Goal: Information Seeking & Learning: Check status

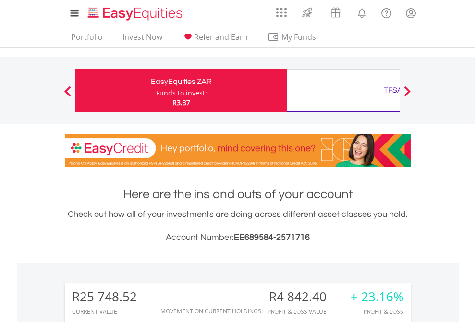
scroll to position [92, 151]
click at [156, 91] on div "Funds to invest:" at bounding box center [181, 93] width 51 height 10
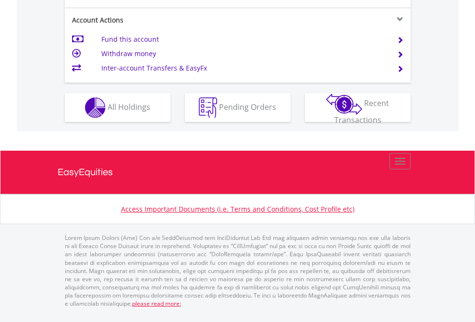
scroll to position [940, 0]
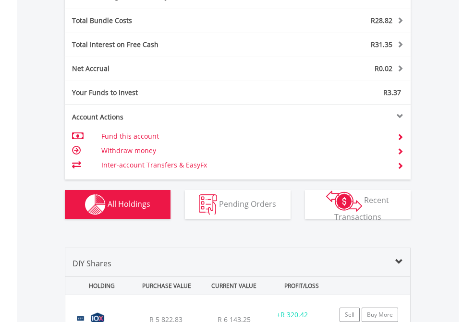
scroll to position [1145, 0]
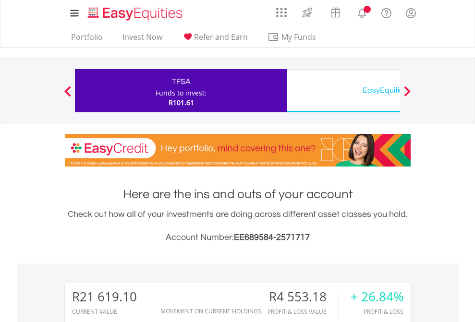
scroll to position [92, 151]
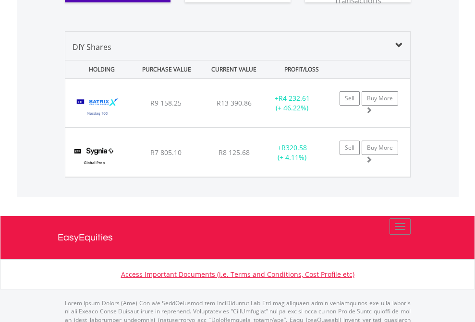
scroll to position [1106, 0]
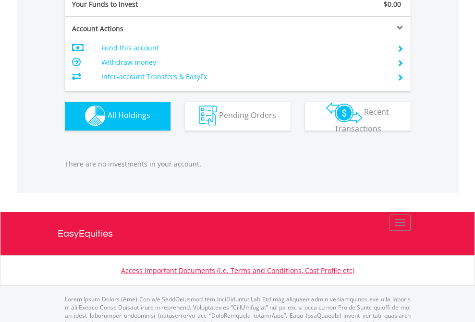
scroll to position [951, 0]
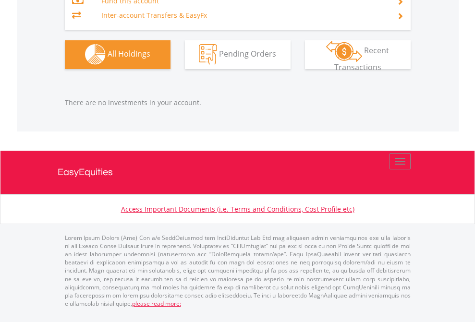
scroll to position [92, 151]
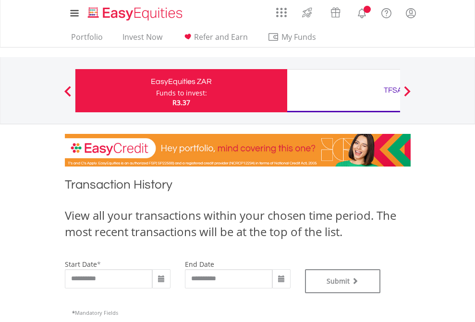
type input "**********"
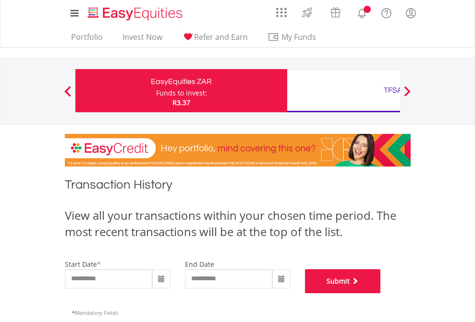
click at [381, 293] on button "Submit" at bounding box center [343, 281] width 76 height 24
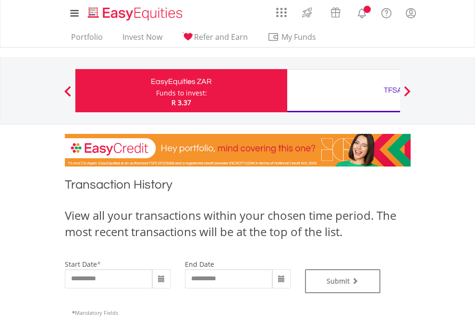
click at [343, 91] on div "TFSA" at bounding box center [393, 90] width 200 height 13
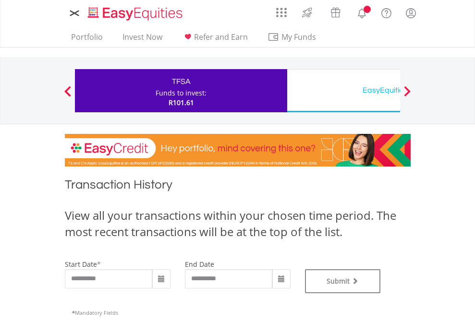
type input "**********"
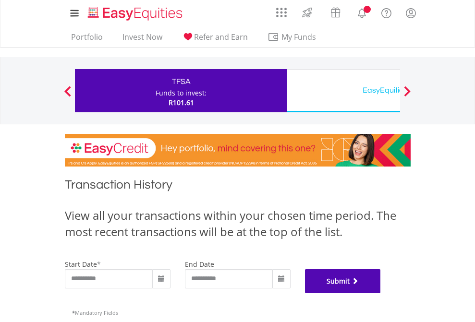
click at [381, 293] on button "Submit" at bounding box center [343, 281] width 76 height 24
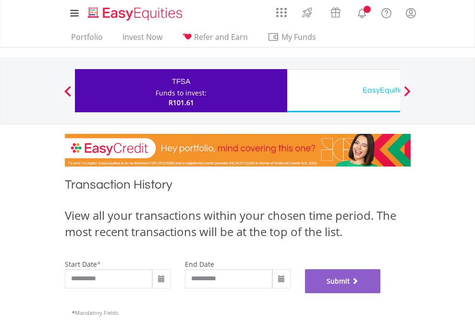
scroll to position [389, 0]
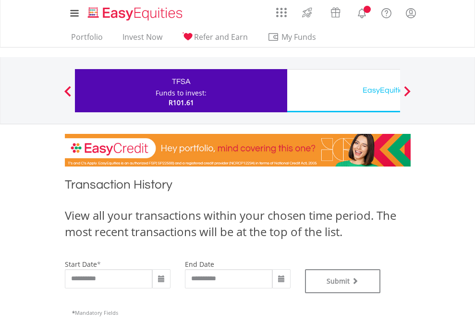
click at [343, 91] on div "EasyEquities USD" at bounding box center [393, 90] width 200 height 13
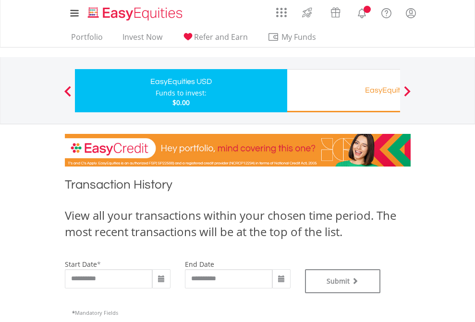
type input "**********"
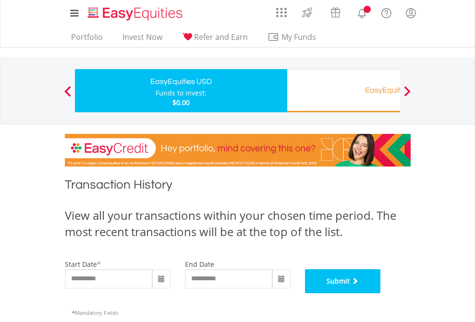
click at [381, 293] on button "Submit" at bounding box center [343, 281] width 76 height 24
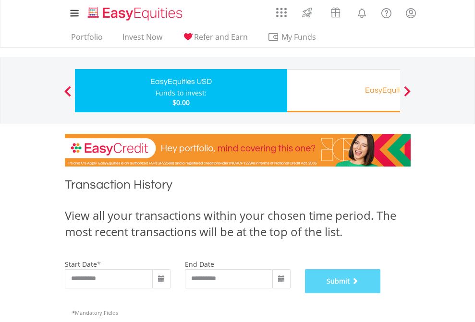
scroll to position [389, 0]
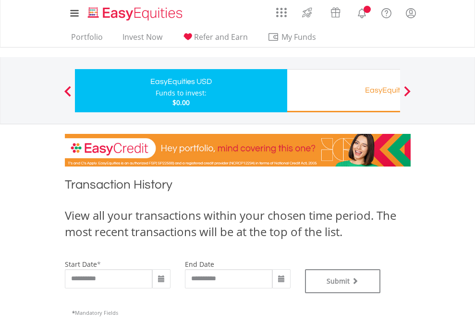
click at [343, 91] on div "EasyEquities RA" at bounding box center [393, 90] width 200 height 13
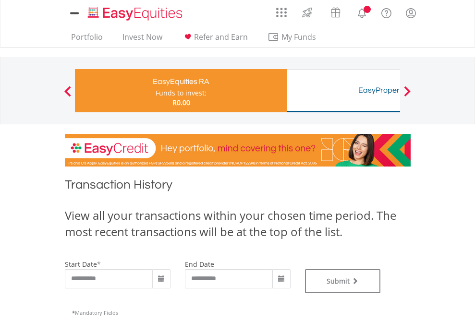
type input "**********"
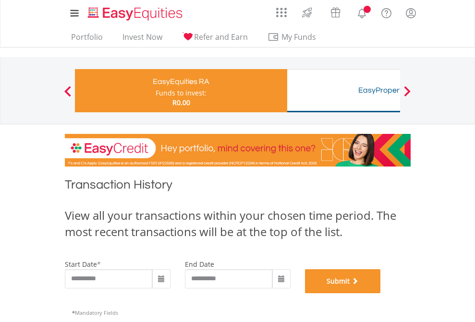
click at [381, 293] on button "Submit" at bounding box center [343, 281] width 76 height 24
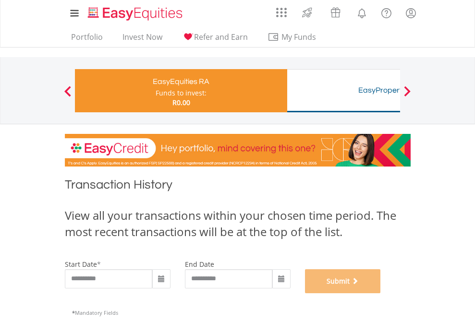
scroll to position [389, 0]
